Goal: Task Accomplishment & Management: Manage account settings

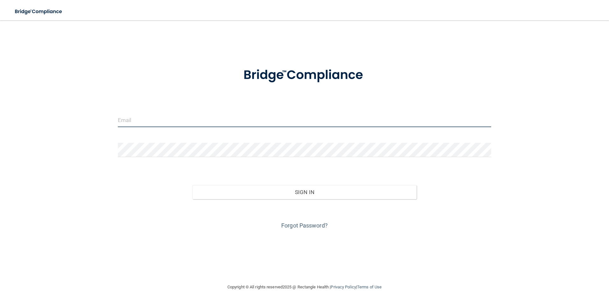
click at [213, 121] on input "email" at bounding box center [304, 120] width 373 height 14
type input "[EMAIL_ADDRESS][DOMAIN_NAME]"
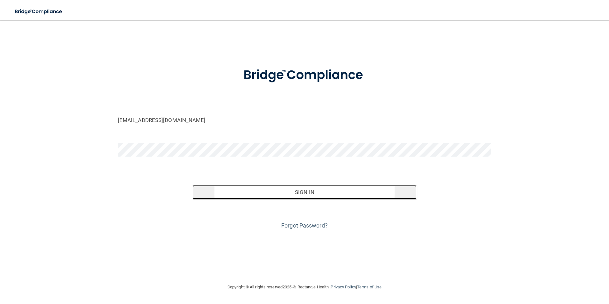
click at [298, 194] on button "Sign In" at bounding box center [304, 192] width 224 height 14
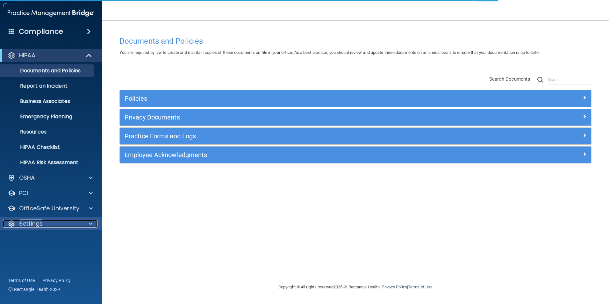
click at [23, 223] on p "Settings" at bounding box center [31, 224] width 24 height 8
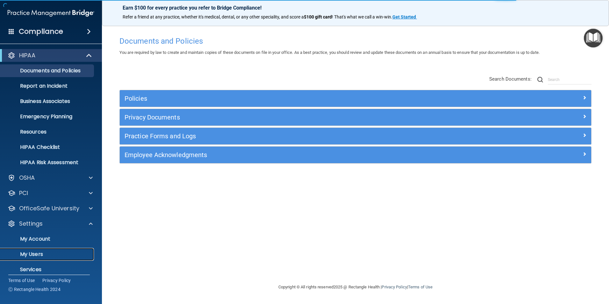
click at [27, 257] on p "My Users" at bounding box center [47, 254] width 87 height 6
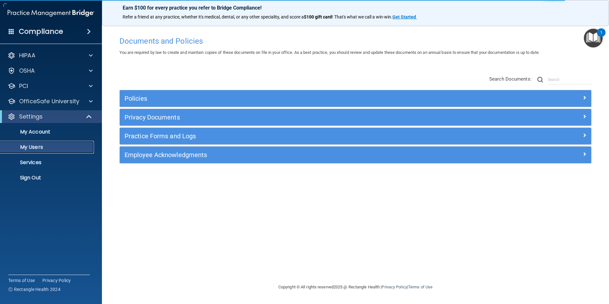
select select "20"
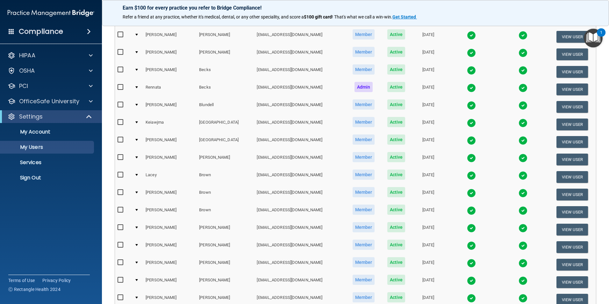
scroll to position [127, 0]
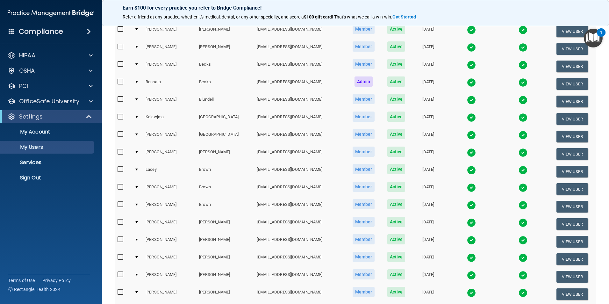
click at [467, 191] on img at bounding box center [471, 187] width 9 height 9
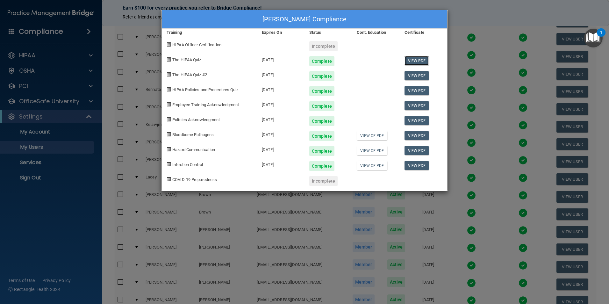
click at [420, 60] on link "View PDF" at bounding box center [416, 60] width 25 height 9
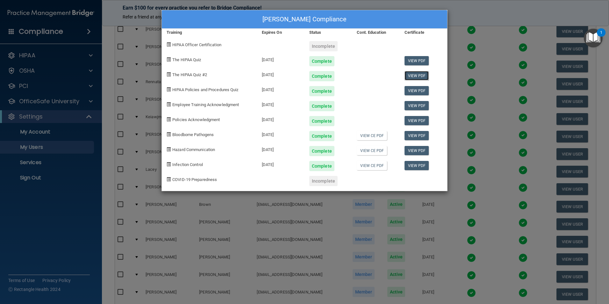
click at [412, 76] on link "View PDF" at bounding box center [416, 75] width 25 height 9
click at [425, 58] on link "View PDF" at bounding box center [416, 60] width 25 height 9
click at [414, 76] on link "View PDF" at bounding box center [416, 75] width 25 height 9
click at [413, 91] on link "View PDF" at bounding box center [416, 90] width 25 height 9
click at [417, 107] on link "View PDF" at bounding box center [416, 105] width 25 height 9
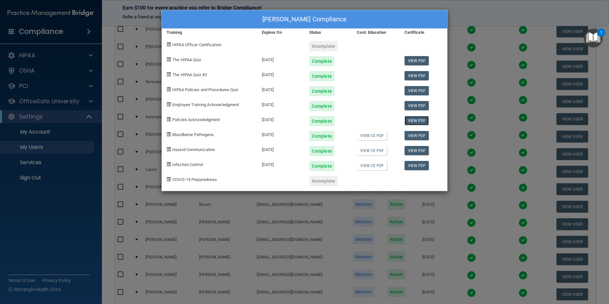
click at [413, 122] on link "View PDF" at bounding box center [416, 120] width 25 height 9
click at [413, 139] on link "View PDF" at bounding box center [416, 135] width 25 height 9
click at [410, 151] on link "View PDF" at bounding box center [416, 150] width 25 height 9
click at [410, 164] on link "View PDF" at bounding box center [416, 165] width 25 height 9
click at [431, 209] on div "[PERSON_NAME] Compliance Training Expires On Status Cont. Education Certificate…" at bounding box center [304, 152] width 609 height 304
